Goal: Information Seeking & Learning: Learn about a topic

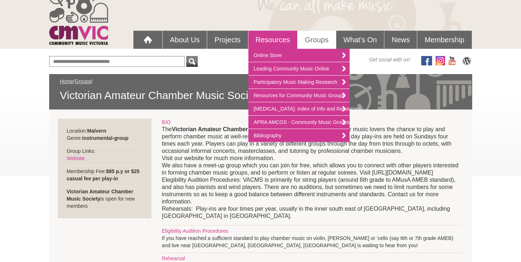
scroll to position [85, 0]
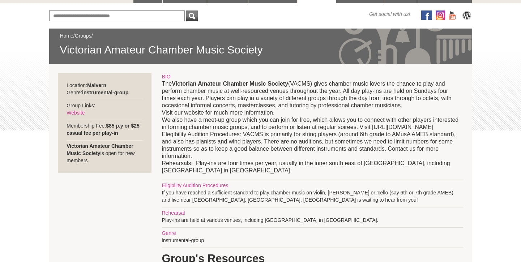
click at [221, 155] on p "The Victorian Amateur Chamber Music Society (VACMS) gives chamber music lovers …" at bounding box center [312, 127] width 301 height 94
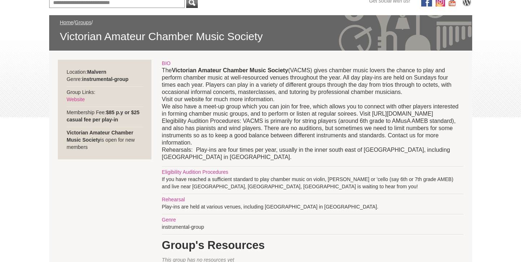
scroll to position [102, 0]
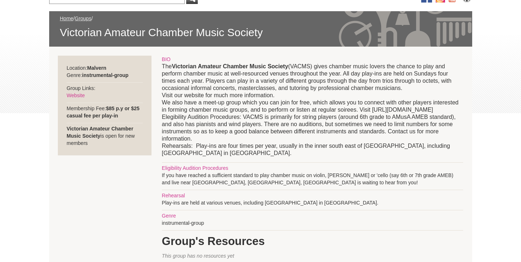
click at [251, 129] on p "The Victorian Amateur Chamber Music Society (VACMS) gives chamber music lovers …" at bounding box center [312, 110] width 301 height 94
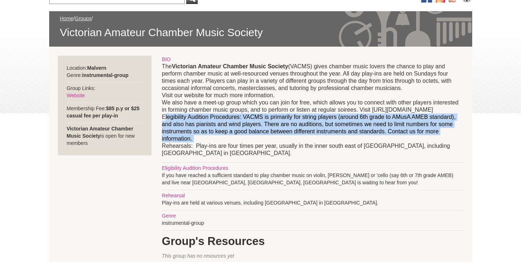
click at [251, 129] on p "The Victorian Amateur Chamber Music Society (VACMS) gives chamber music lovers …" at bounding box center [312, 110] width 301 height 94
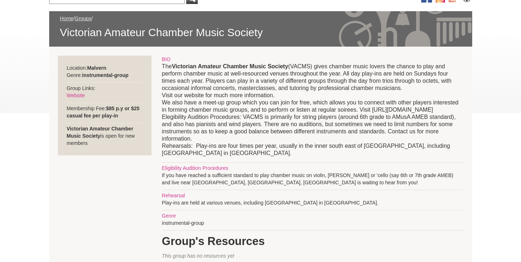
click at [238, 111] on p "The Victorian Amateur Chamber Music Society (VACMS) gives chamber music lovers …" at bounding box center [312, 110] width 301 height 94
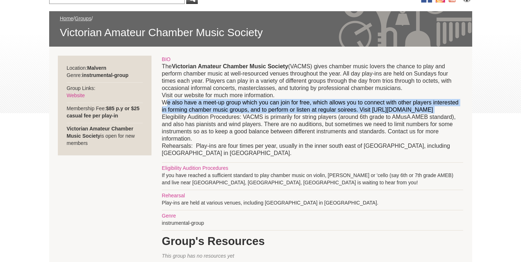
click at [238, 111] on p "The Victorian Amateur Chamber Music Society (VACMS) gives chamber music lovers …" at bounding box center [312, 110] width 301 height 94
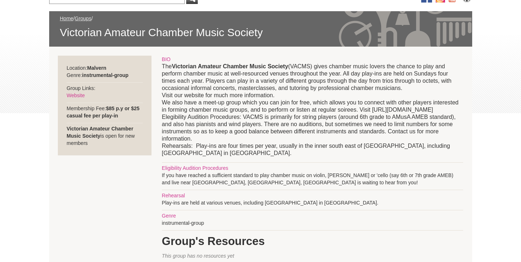
click at [238, 99] on p "The Victorian Amateur Chamber Music Society (VACMS) gives chamber music lovers …" at bounding box center [312, 110] width 301 height 94
click at [244, 95] on p "The Victorian Amateur Chamber Music Society (VACMS) gives chamber music lovers …" at bounding box center [312, 110] width 301 height 94
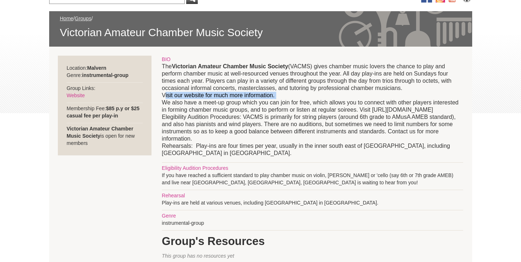
click at [244, 95] on p "The Victorian Amateur Chamber Music Society (VACMS) gives chamber music lovers …" at bounding box center [312, 110] width 301 height 94
click at [244, 92] on p "The Victorian Amateur Chamber Music Society (VACMS) gives chamber music lovers …" at bounding box center [312, 110] width 301 height 94
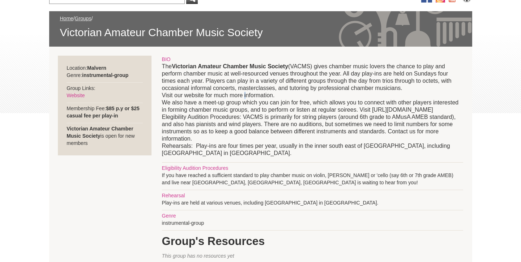
click at [244, 92] on p "The Victorian Amateur Chamber Music Society (VACMS) gives chamber music lovers …" at bounding box center [312, 110] width 301 height 94
click at [246, 94] on p "The Victorian Amateur Chamber Music Society (VACMS) gives chamber music lovers …" at bounding box center [312, 110] width 301 height 94
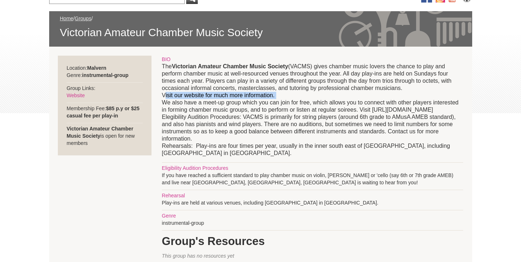
click at [247, 97] on p "The Victorian Amateur Chamber Music Society (VACMS) gives chamber music lovers …" at bounding box center [312, 110] width 301 height 94
click at [247, 102] on p "The Victorian Amateur Chamber Music Society (VACMS) gives chamber music lovers …" at bounding box center [312, 110] width 301 height 94
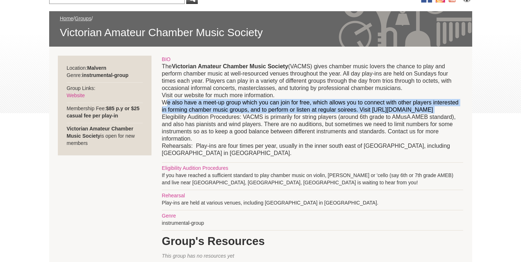
click at [247, 102] on p "The Victorian Amateur Chamber Music Society (VACMS) gives chamber music lovers …" at bounding box center [312, 110] width 301 height 94
click at [245, 110] on p "The Victorian Amateur Chamber Music Society (VACMS) gives chamber music lovers …" at bounding box center [312, 110] width 301 height 94
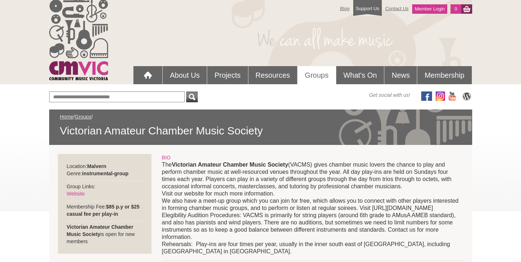
scroll to position [0, 0]
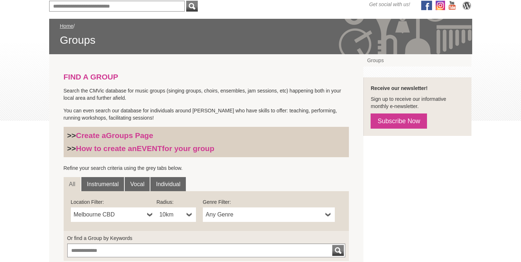
scroll to position [100, 0]
